Goal: Task Accomplishment & Management: Manage account settings

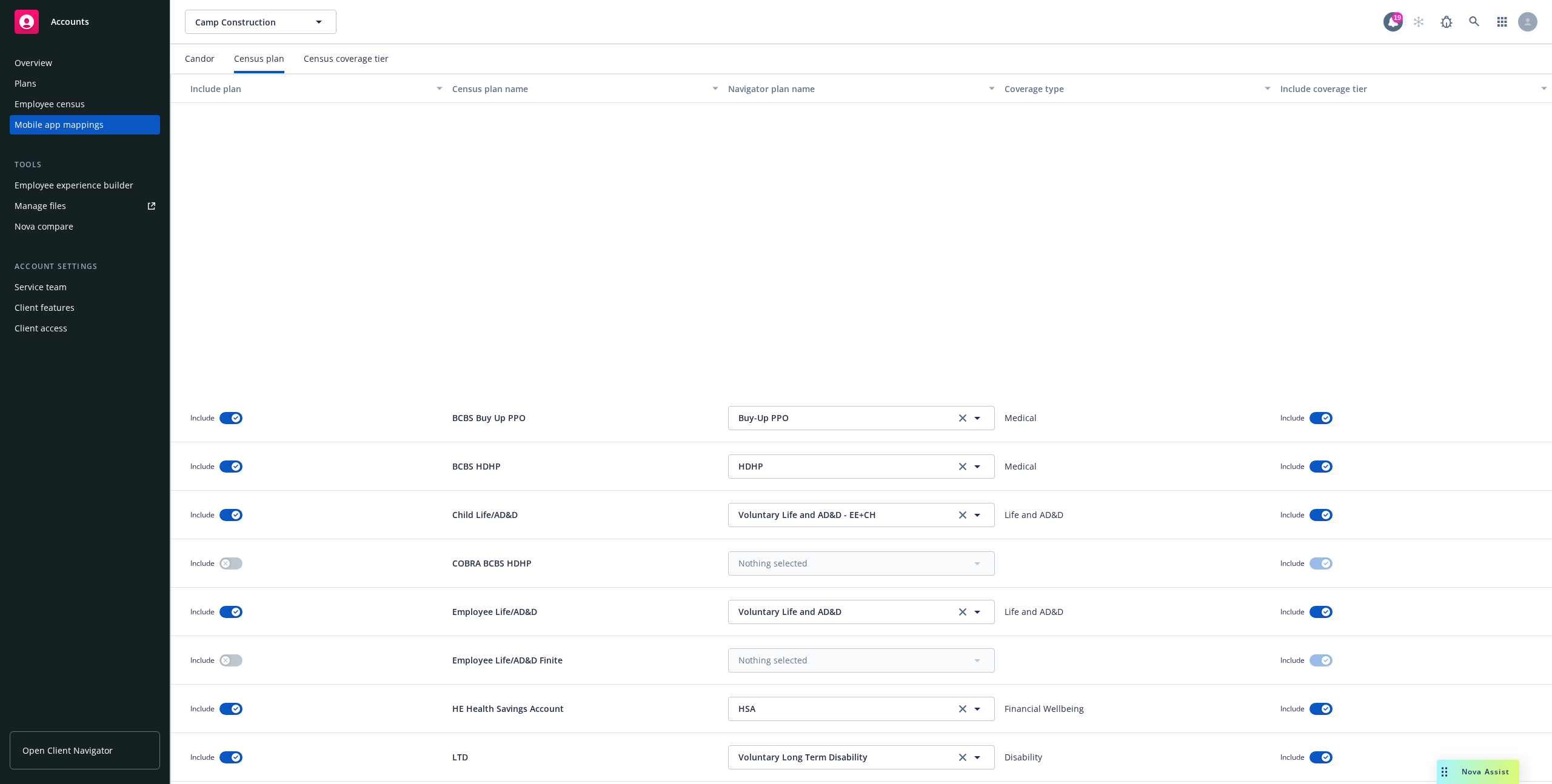
scroll to position [385, 0]
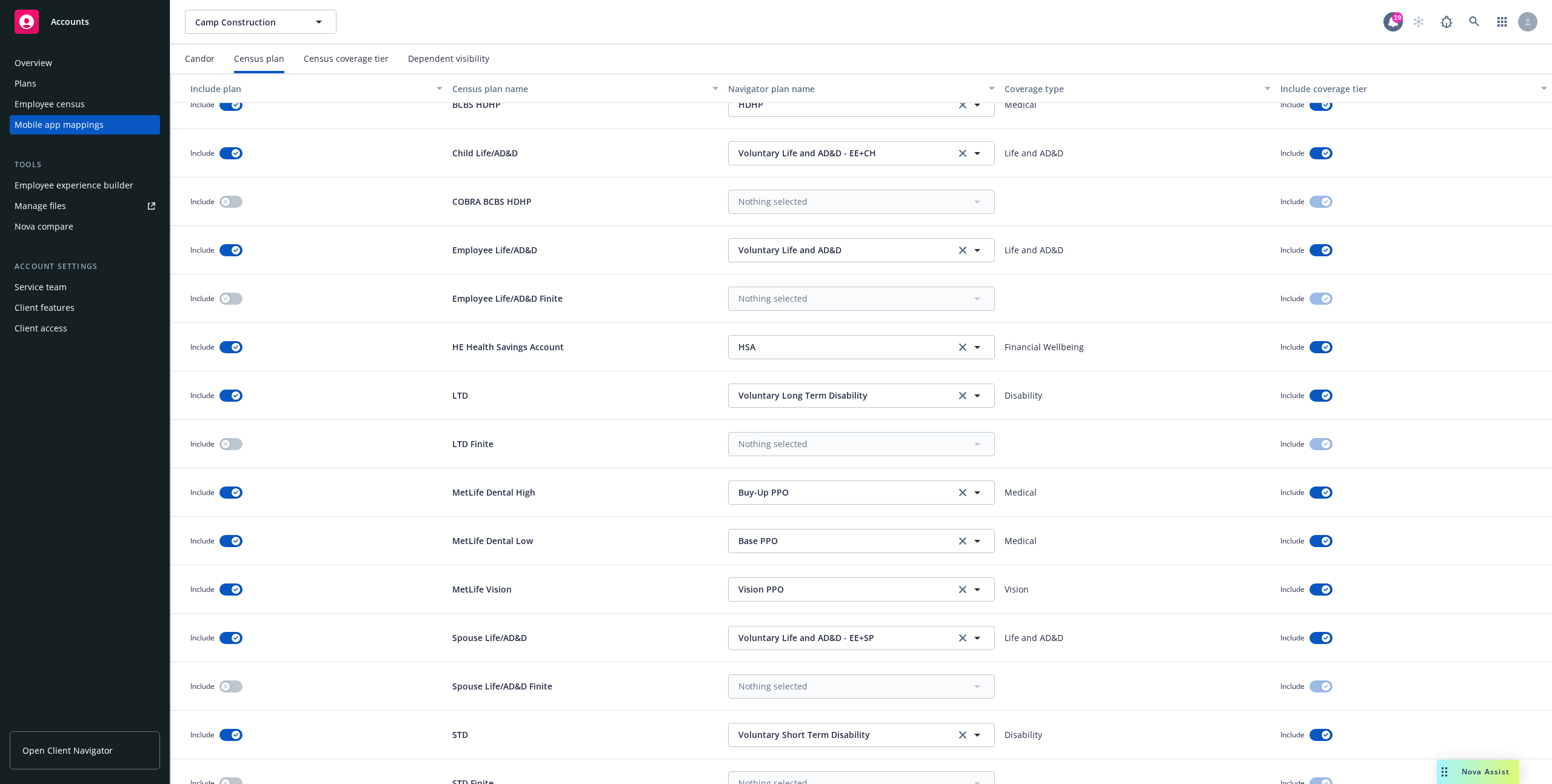
scroll to position [385, 0]
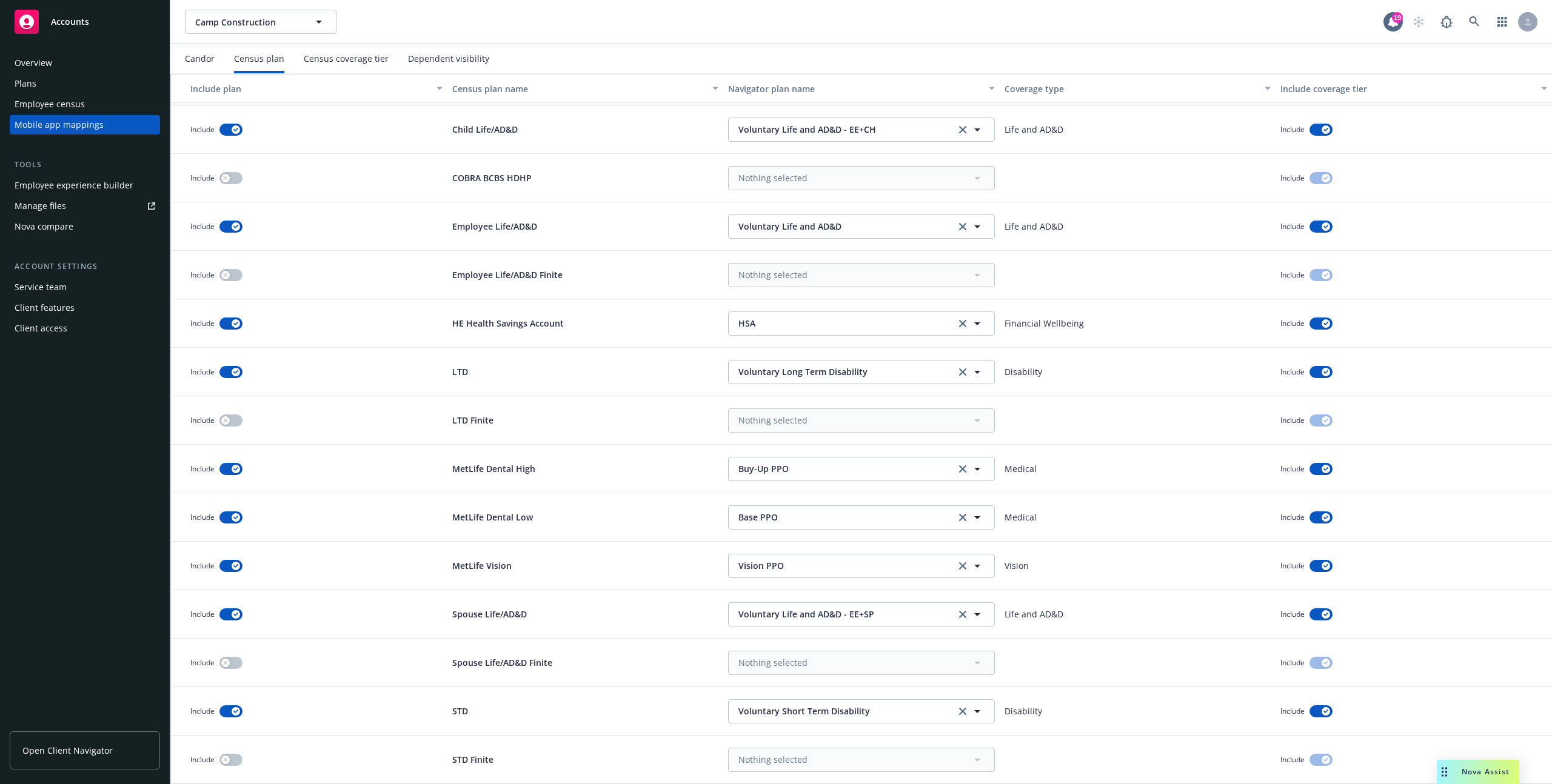
click at [63, 109] on div "Employee census" at bounding box center [49, 104] width 70 height 19
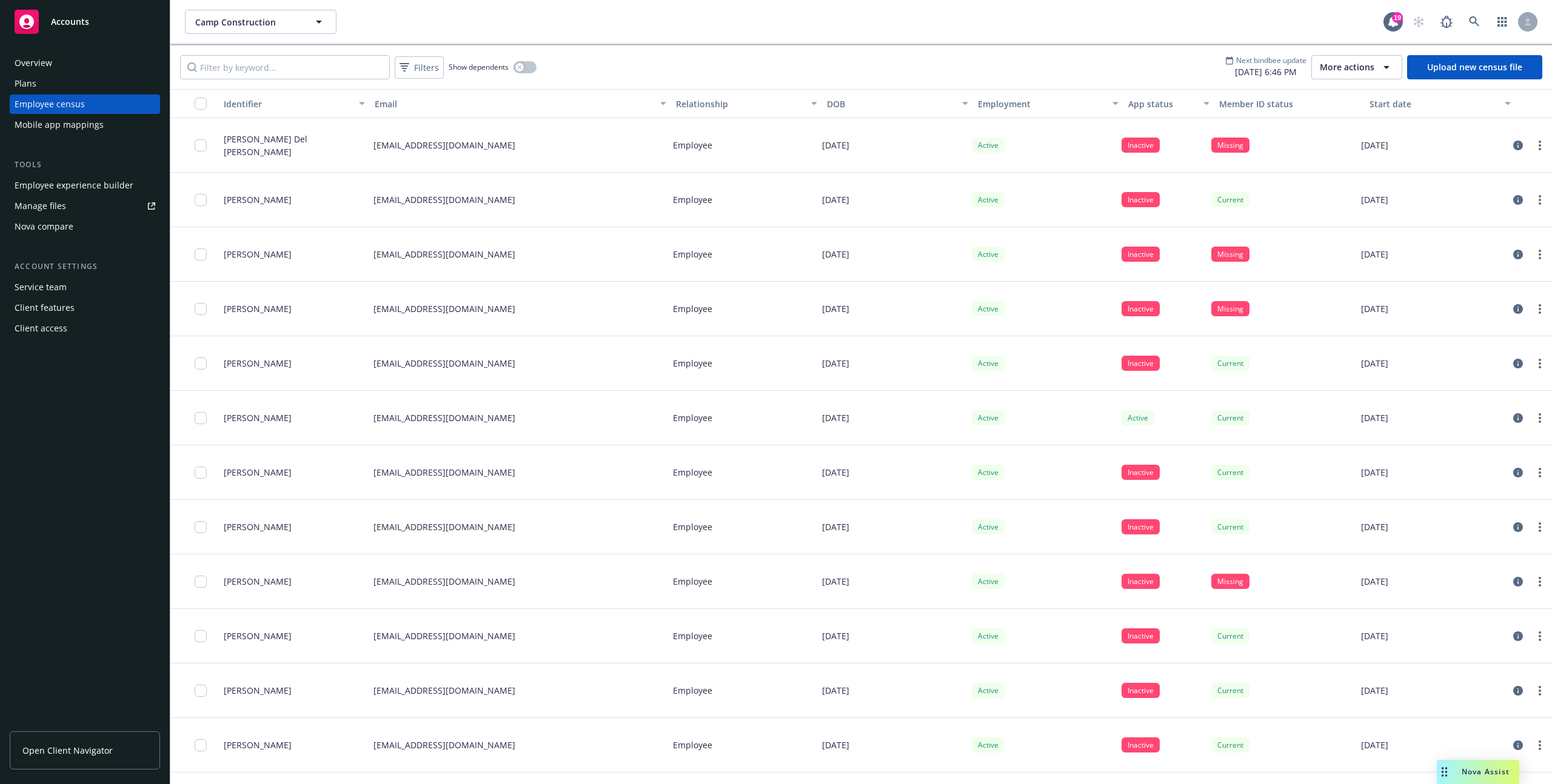
click at [1310, 71] on div "Next bindbee update [DATE] 6:46 PM More actions Upload new census file" at bounding box center [1383, 67] width 317 height 24
click at [1342, 65] on span "More actions" at bounding box center [1347, 67] width 55 height 12
click at [1348, 92] on span "View update history" at bounding box center [1369, 94] width 80 height 13
click at [1362, 66] on span "More actions" at bounding box center [1347, 67] width 55 height 12
click at [1346, 138] on span "Bindbee connection settings" at bounding box center [1388, 134] width 116 height 13
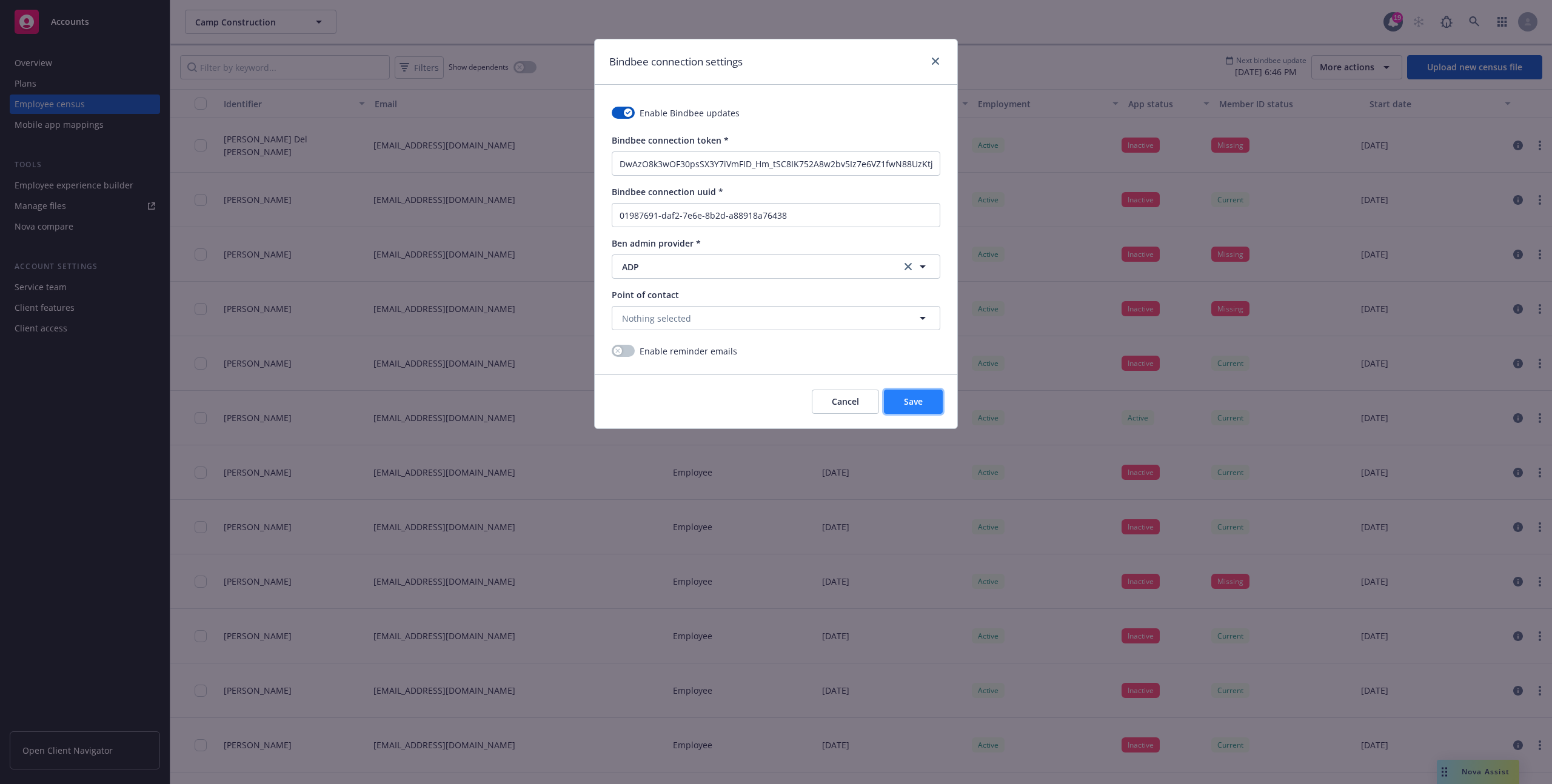
click at [895, 404] on button "Save" at bounding box center [913, 402] width 59 height 24
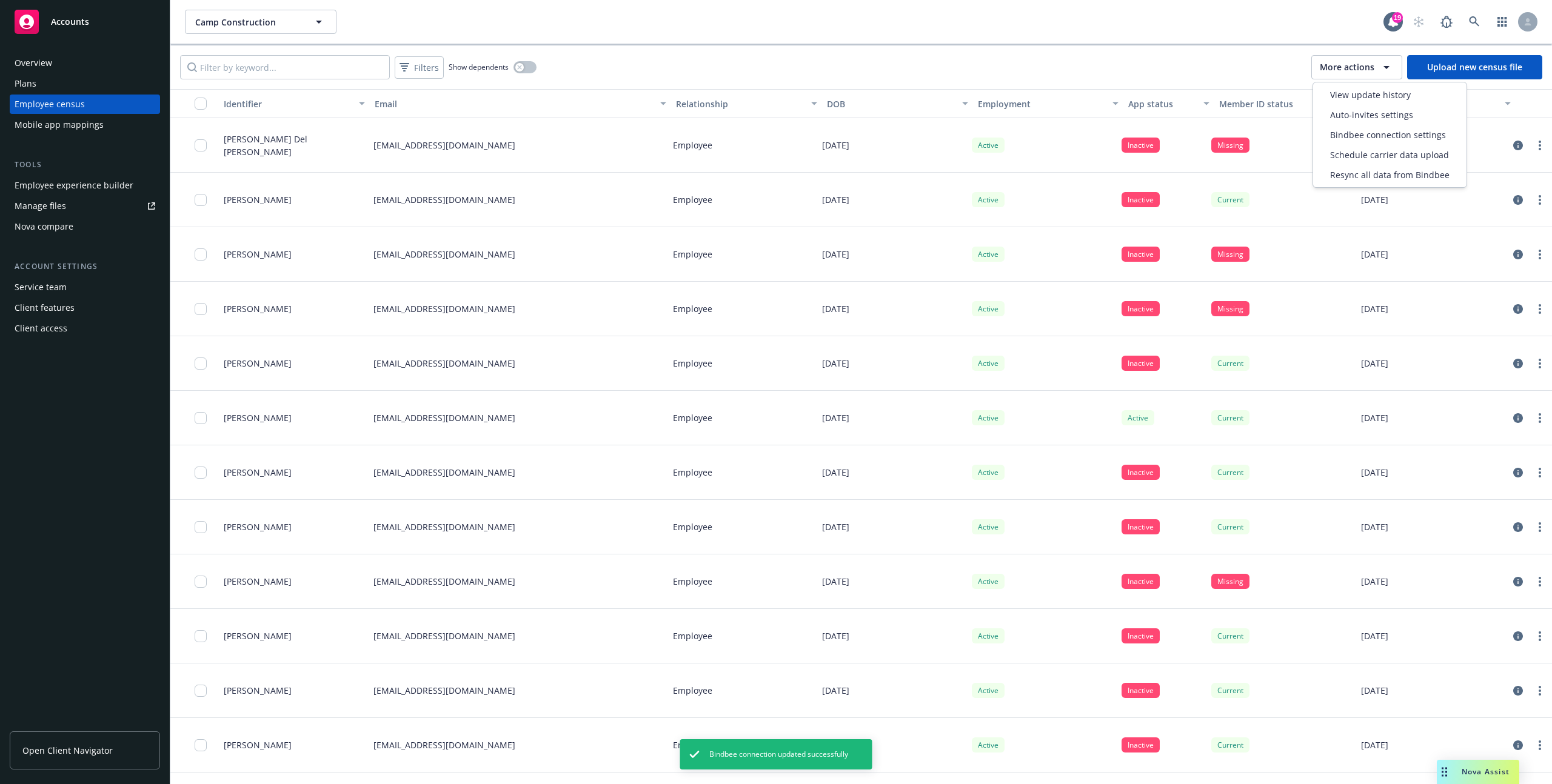
click at [1343, 70] on span "More actions" at bounding box center [1347, 67] width 55 height 12
click at [1213, 59] on div "Filters Show dependents More actions Upload new census file" at bounding box center [861, 67] width 1381 height 43
